Goal: Task Accomplishment & Management: Manage account settings

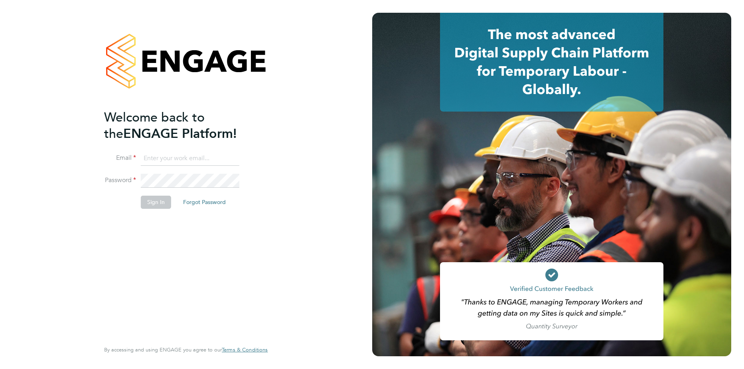
type input "[PERSON_NAME][EMAIL_ADDRESS][PERSON_NAME][DOMAIN_NAME]"
click at [158, 200] on button "Sign In" at bounding box center [156, 202] width 30 height 13
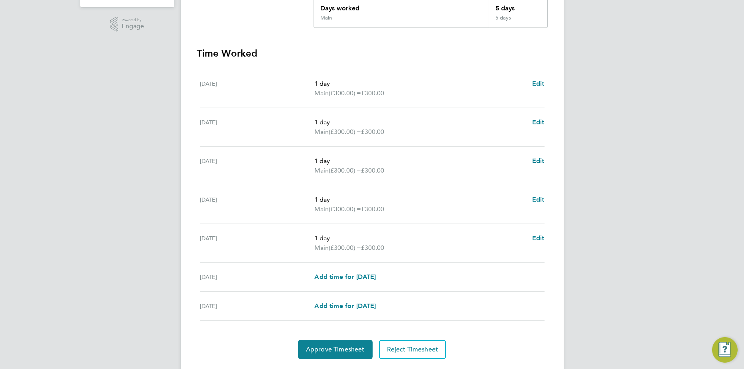
scroll to position [213, 0]
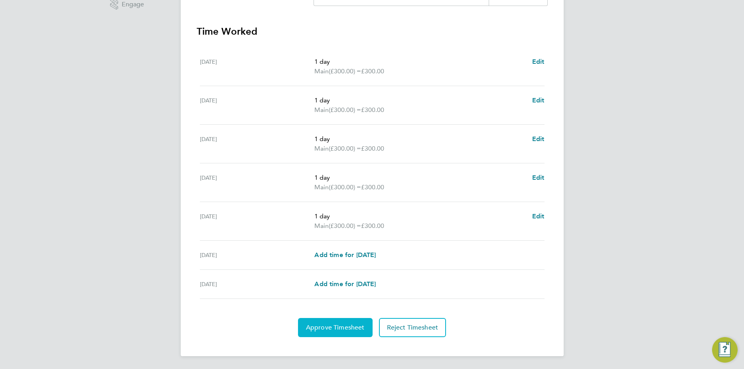
click at [335, 331] on span "Approve Timesheet" at bounding box center [335, 328] width 59 height 8
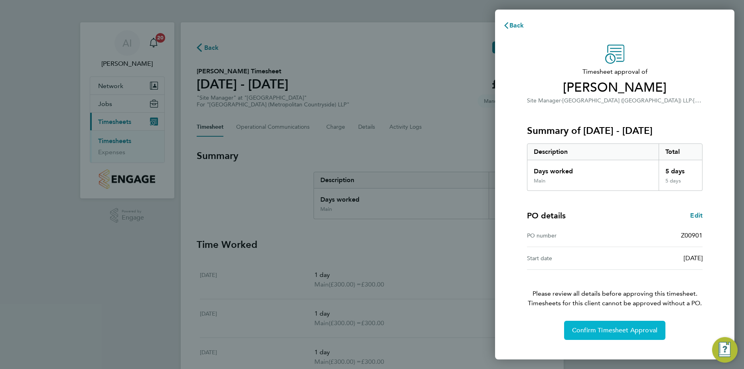
click at [625, 333] on span "Confirm Timesheet Approval" at bounding box center [614, 331] width 85 height 8
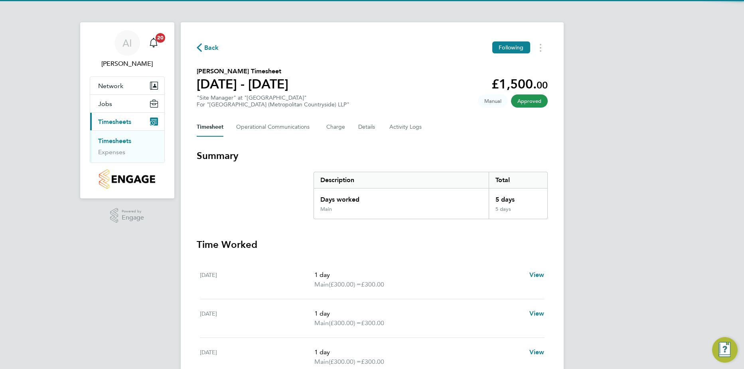
click at [105, 118] on span "Timesheets" at bounding box center [114, 122] width 33 height 8
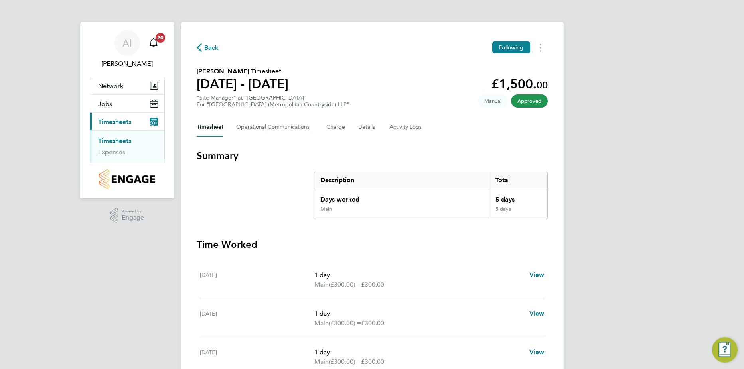
click at [110, 138] on link "Timesheets" at bounding box center [114, 141] width 33 height 8
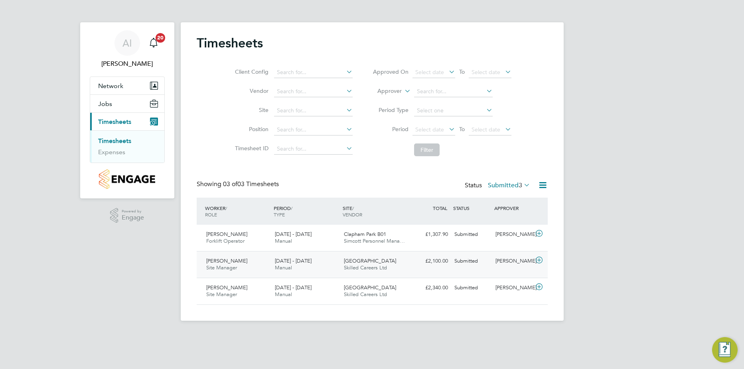
click at [542, 257] on icon at bounding box center [539, 260] width 10 height 6
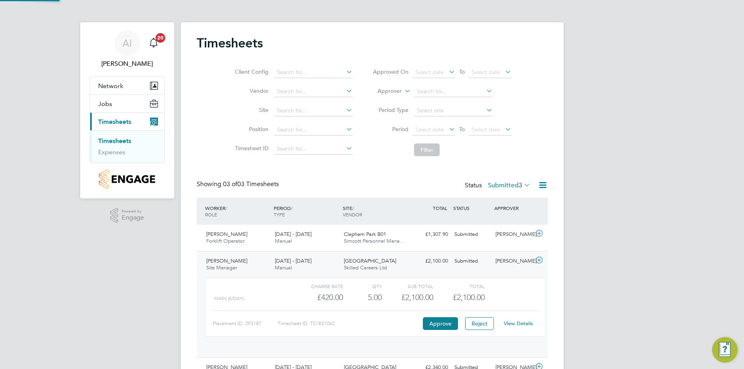
scroll to position [14, 78]
click at [540, 260] on icon at bounding box center [539, 260] width 10 height 6
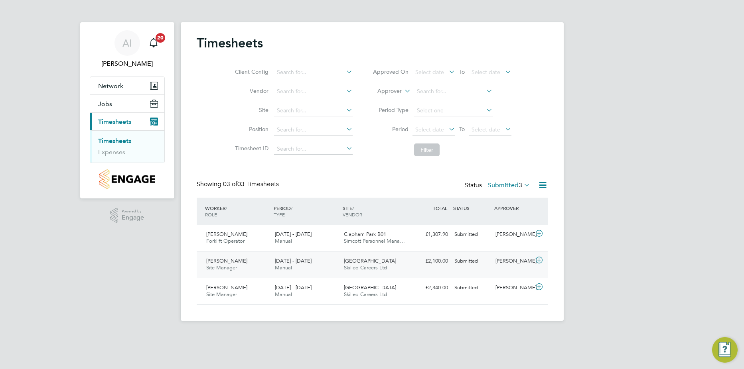
click at [540, 260] on icon at bounding box center [539, 260] width 10 height 6
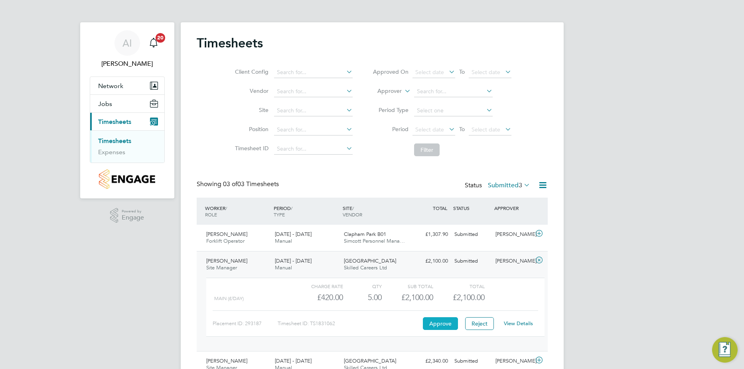
click at [442, 323] on button "Approve" at bounding box center [440, 323] width 35 height 13
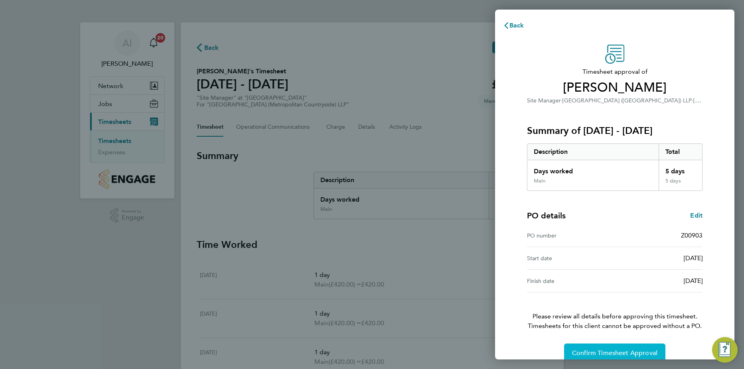
click at [614, 350] on span "Confirm Timesheet Approval" at bounding box center [614, 353] width 85 height 8
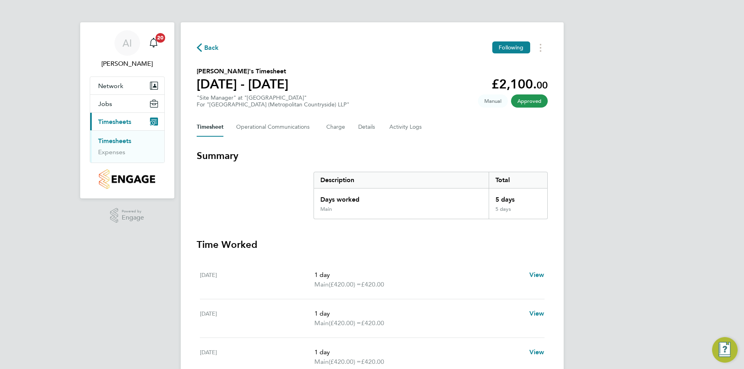
click at [107, 141] on link "Timesheets" at bounding box center [114, 141] width 33 height 8
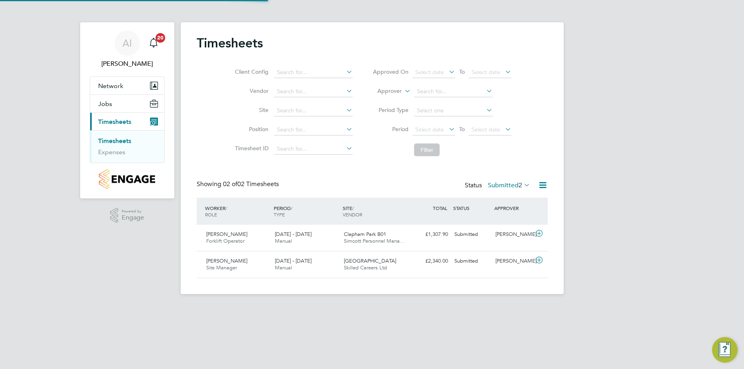
scroll to position [20, 69]
click at [538, 232] on icon at bounding box center [539, 234] width 10 height 6
click at [539, 232] on icon at bounding box center [539, 234] width 10 height 6
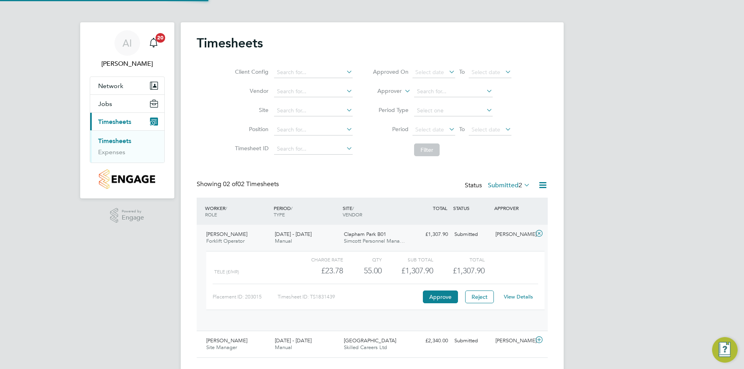
scroll to position [14, 78]
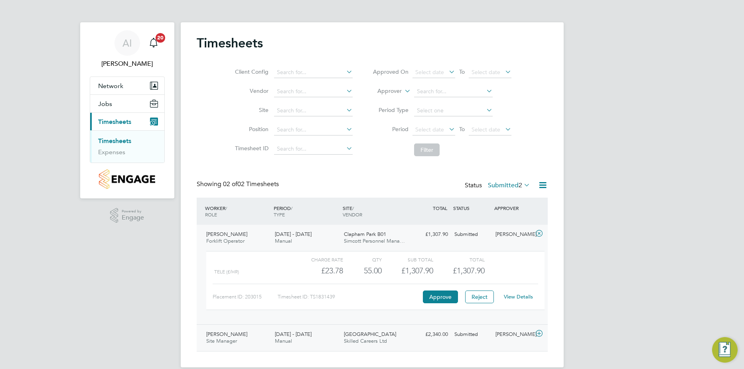
click at [541, 333] on icon at bounding box center [539, 334] width 10 height 6
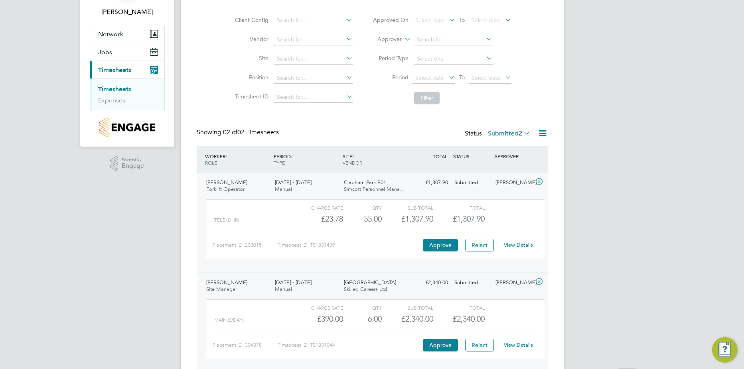
scroll to position [85, 0]
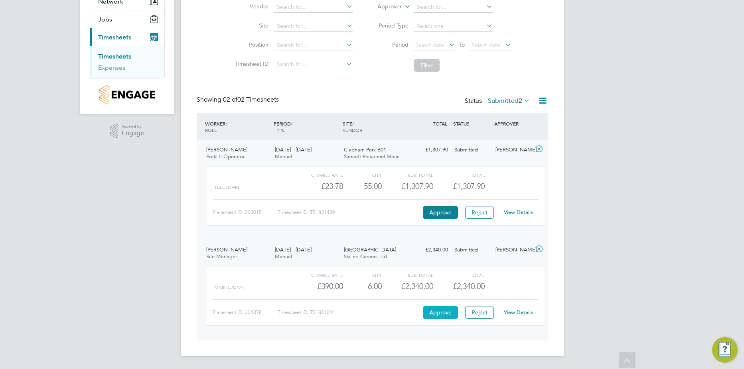
click at [439, 315] on button "Approve" at bounding box center [440, 312] width 35 height 13
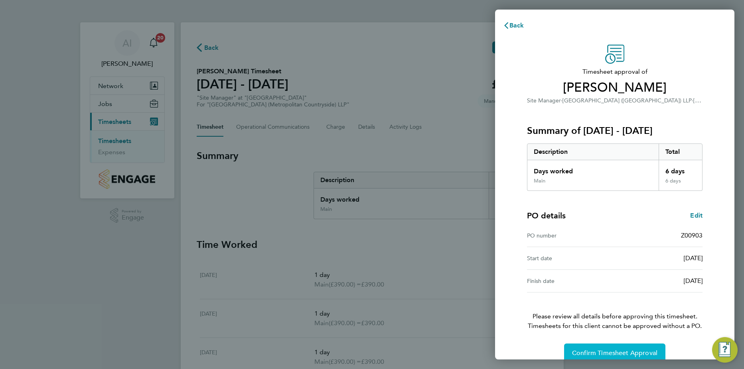
click at [625, 353] on span "Confirm Timesheet Approval" at bounding box center [614, 353] width 85 height 8
